Goal: Navigation & Orientation: Find specific page/section

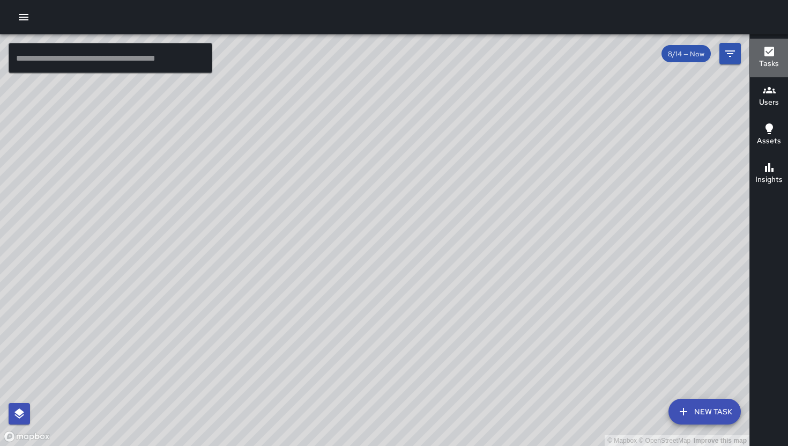
click at [770, 57] on icon "button" at bounding box center [769, 51] width 13 height 13
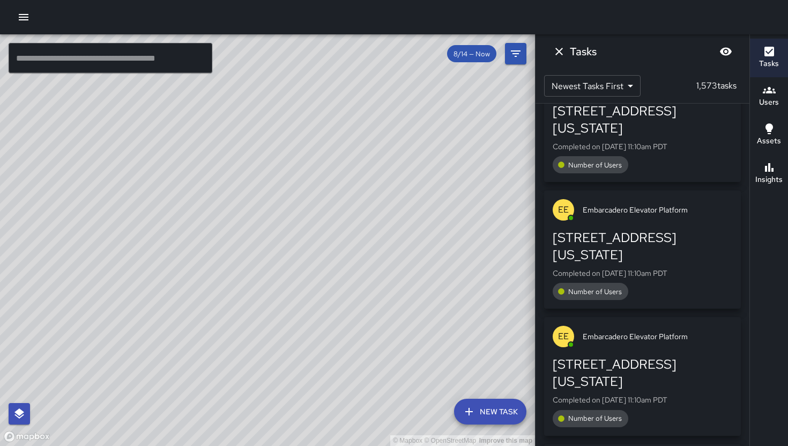
scroll to position [1145, 0]
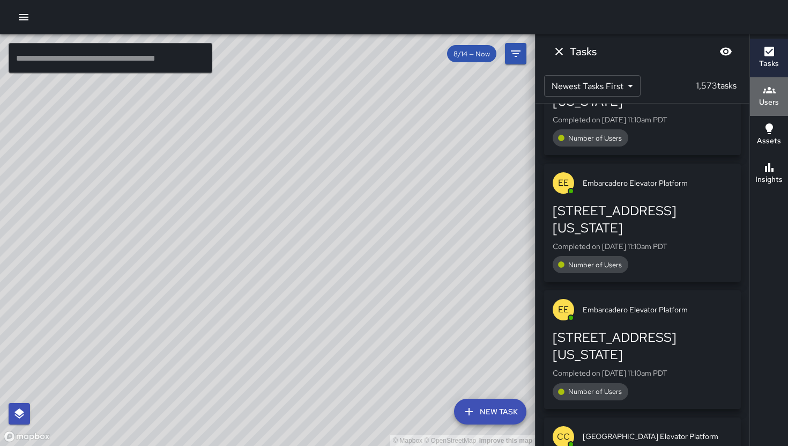
click at [770, 95] on icon "button" at bounding box center [769, 90] width 13 height 13
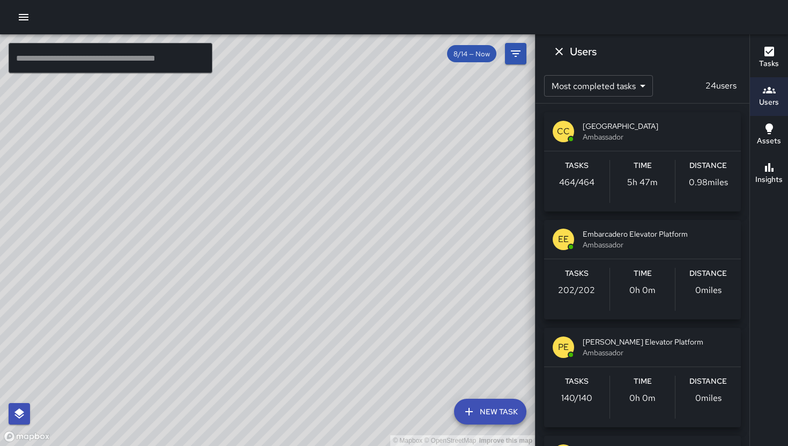
scroll to position [0, 0]
